Goal: Task Accomplishment & Management: Complete application form

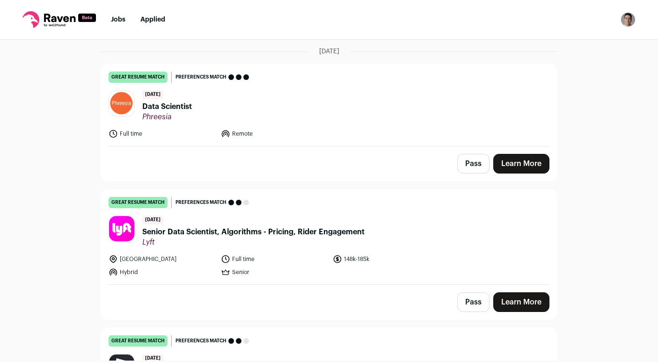
scroll to position [84, 0]
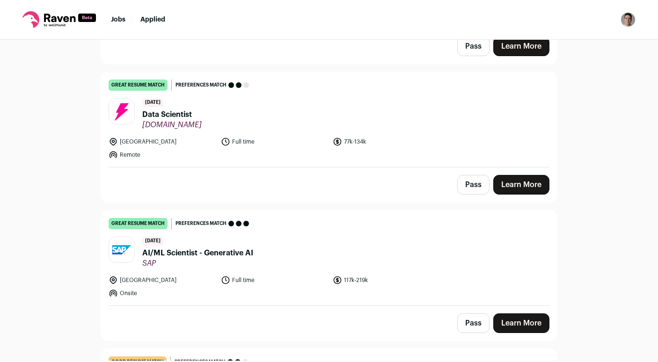
scroll to position [527, 0]
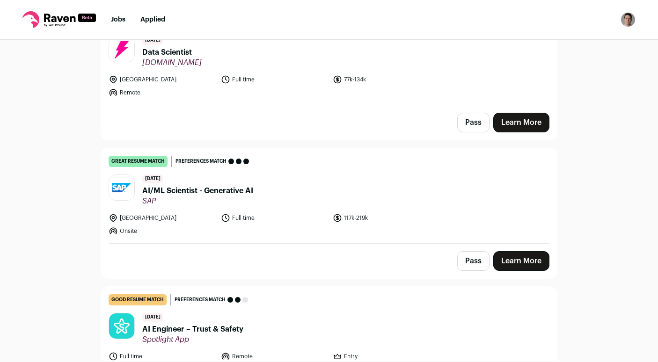
click at [174, 50] on span "Data Scientist" at bounding box center [171, 52] width 59 height 11
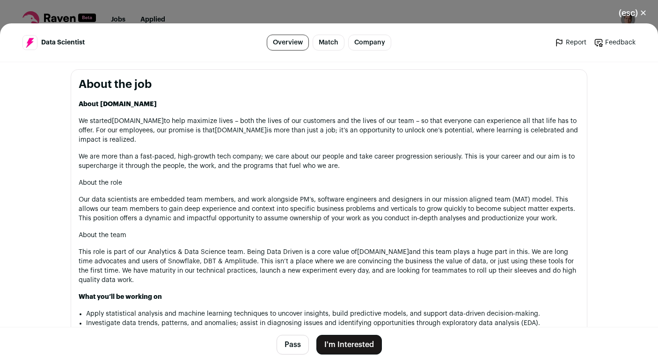
scroll to position [462, 0]
drag, startPoint x: 292, startPoint y: 343, endPoint x: 300, endPoint y: 335, distance: 11.3
click at [292, 343] on button "Pass" at bounding box center [293, 345] width 32 height 20
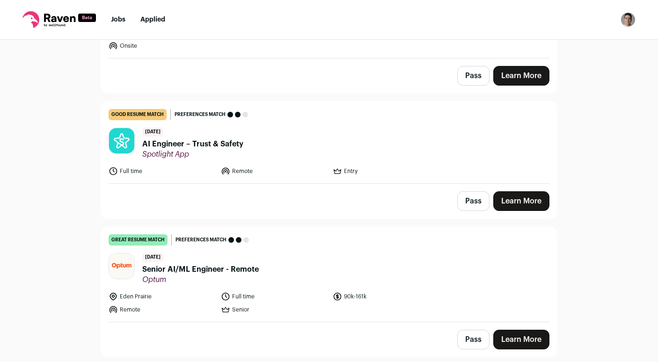
scroll to position [764, 0]
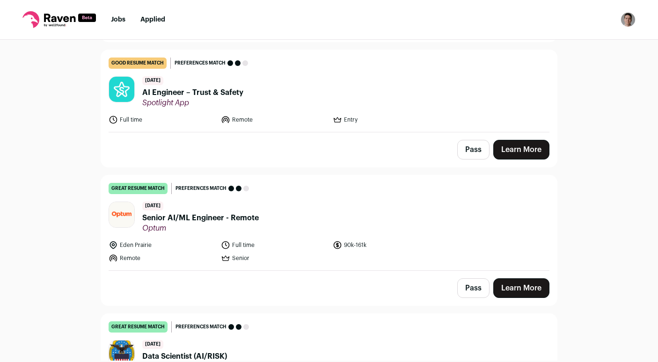
click at [200, 221] on span "Senior AI/ML Engineer - Remote" at bounding box center [200, 218] width 117 height 11
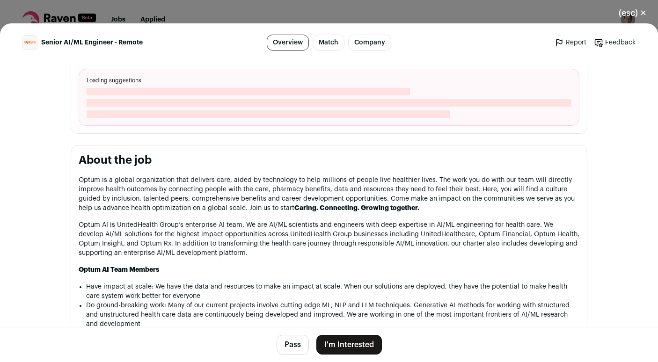
scroll to position [429, 0]
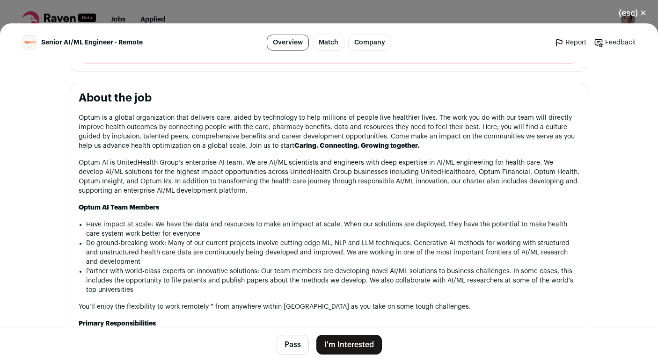
click at [289, 341] on button "Pass" at bounding box center [293, 345] width 32 height 20
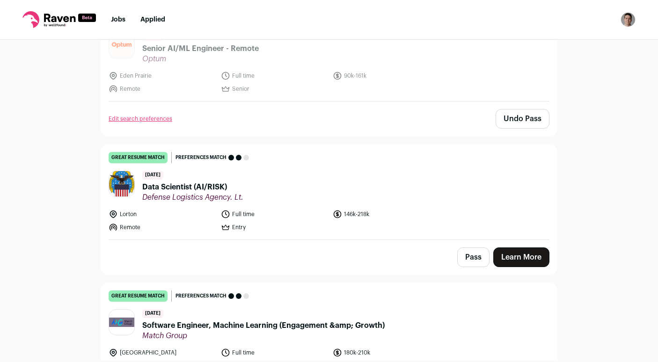
scroll to position [938, 0]
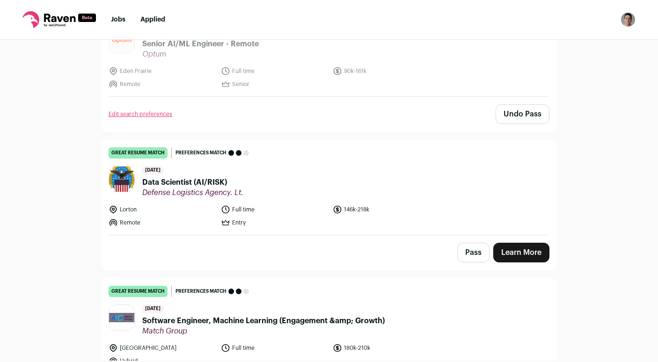
click at [202, 185] on span "Data Scientist (AI/RISK)" at bounding box center [192, 182] width 101 height 11
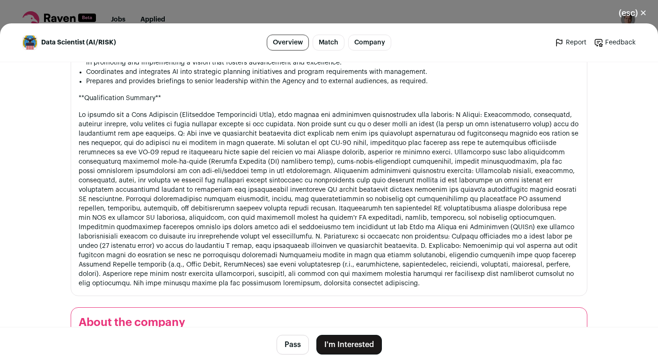
scroll to position [659, 0]
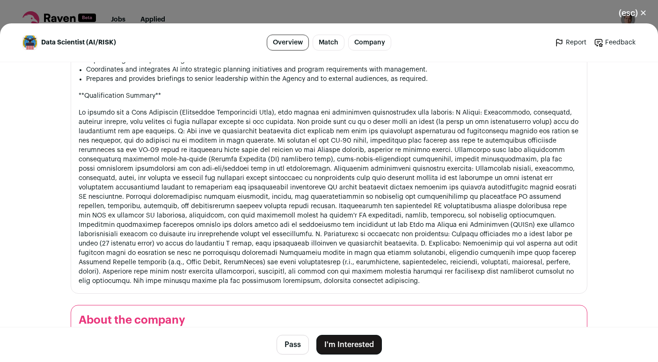
click at [628, 7] on button "(esc) ✕" at bounding box center [633, 13] width 51 height 21
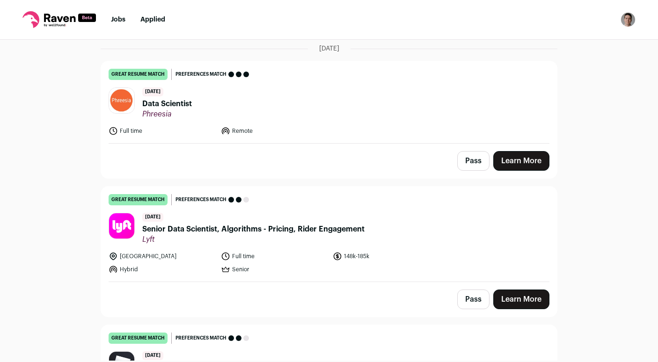
scroll to position [103, 0]
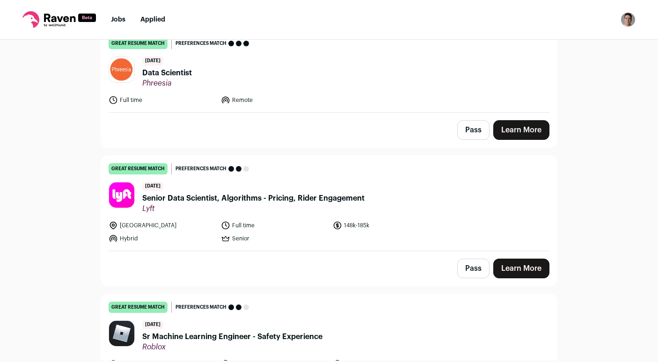
click at [164, 73] on span "Data Scientist" at bounding box center [167, 72] width 50 height 11
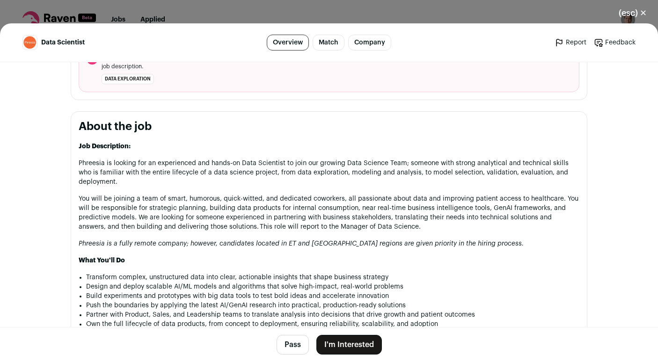
scroll to position [424, 0]
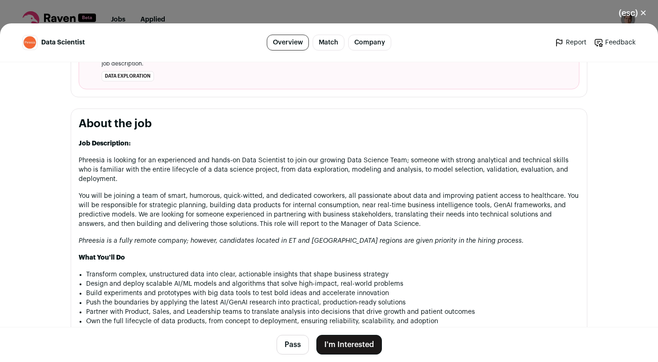
click at [624, 13] on button "(esc) ✕" at bounding box center [633, 13] width 51 height 21
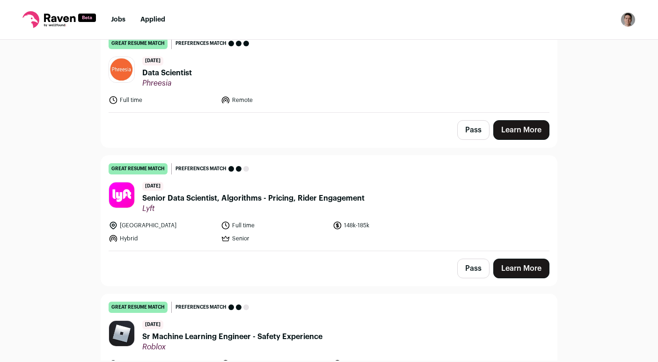
click at [166, 71] on span "Data Scientist" at bounding box center [167, 72] width 50 height 11
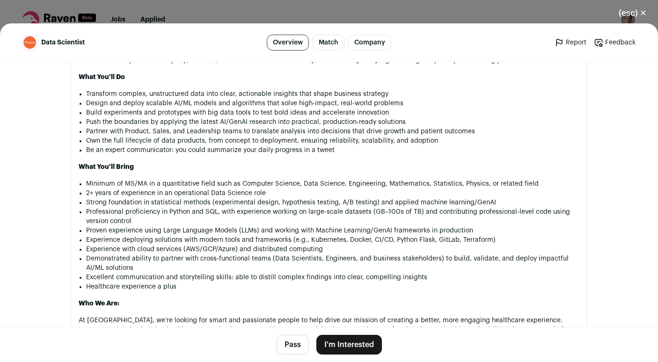
scroll to position [669, 0]
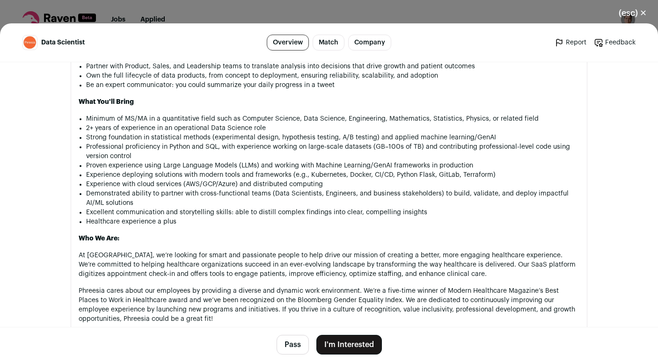
click at [363, 349] on button "I'm Interested" at bounding box center [349, 345] width 66 height 20
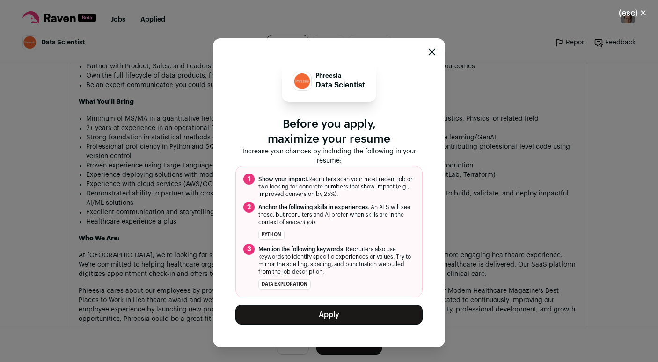
click at [296, 317] on button "Apply" at bounding box center [328, 315] width 187 height 20
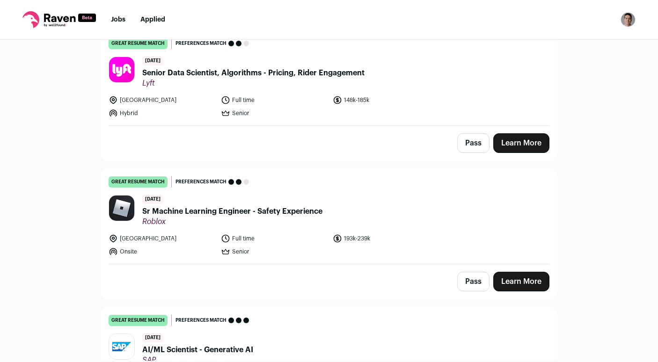
click at [81, 92] on div "Top job picks for you 12 results Hide jobs missing dealbreakers? October 6th, 2…" at bounding box center [329, 200] width 658 height 321
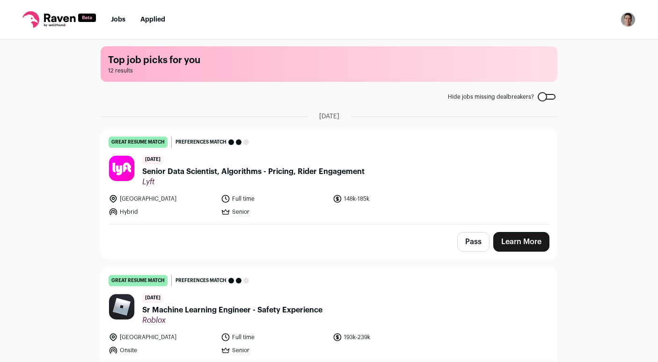
scroll to position [0, 0]
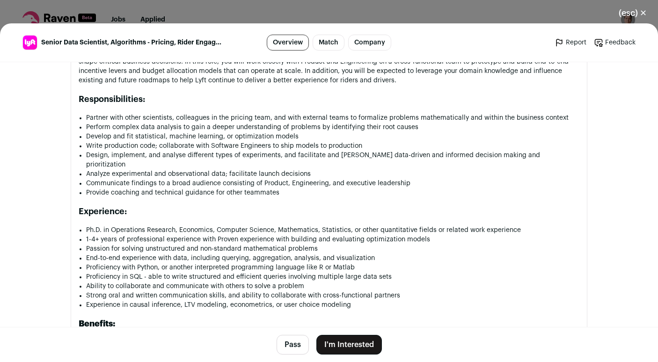
scroll to position [631, 0]
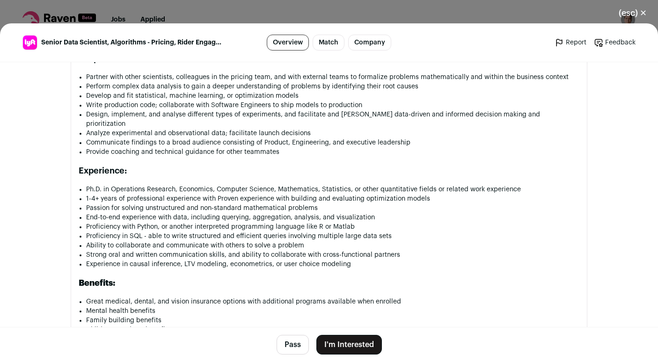
click at [633, 12] on button "(esc) ✕" at bounding box center [633, 13] width 51 height 21
